Goal: Task Accomplishment & Management: Use online tool/utility

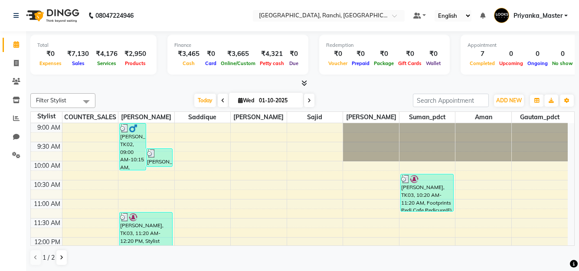
click at [302, 82] on icon at bounding box center [305, 83] width 6 height 7
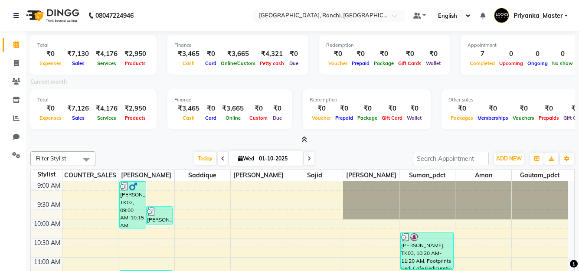
click at [305, 140] on icon at bounding box center [305, 139] width 6 height 7
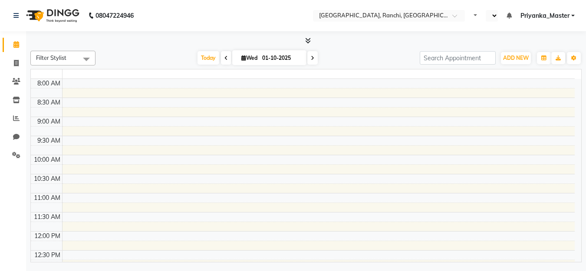
select select "en"
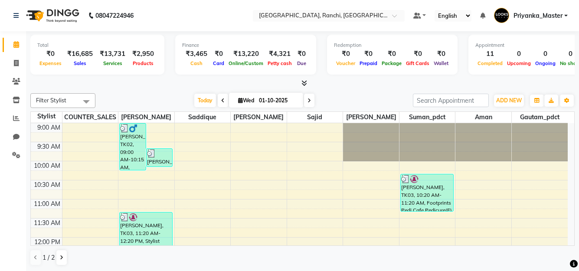
scroll to position [0, 0]
click at [133, 93] on div "Filter Stylist Select All Aman Anjana COUNTER_SALES Gautam_pdct Lokesh Pravin S…" at bounding box center [302, 100] width 545 height 15
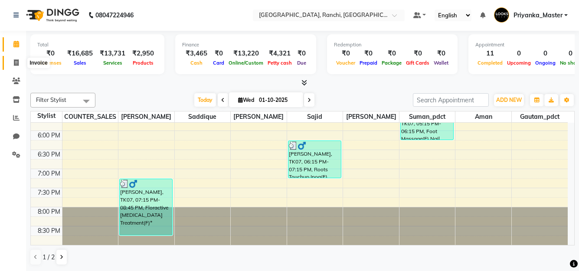
click at [14, 64] on icon at bounding box center [16, 62] width 5 height 7
select select "service"
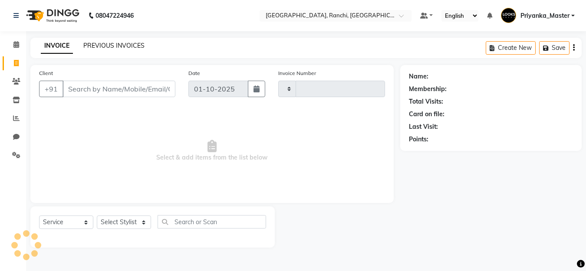
type input "1589"
select select "6463"
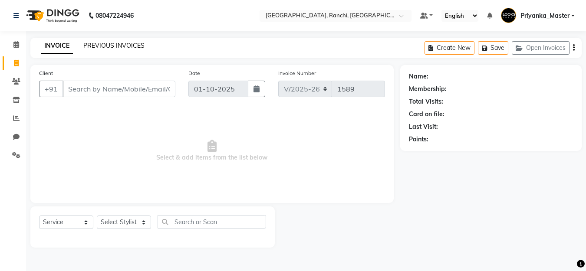
click at [109, 46] on link "PREVIOUS INVOICES" at bounding box center [113, 46] width 61 height 8
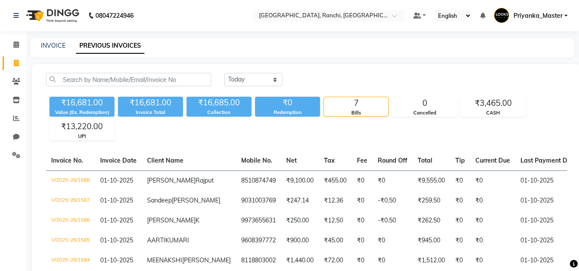
click at [242, 43] on div "INVOICE PREVIOUS INVOICES" at bounding box center [297, 45] width 534 height 9
click at [16, 45] on icon at bounding box center [16, 44] width 6 height 7
